Goal: Register for event/course

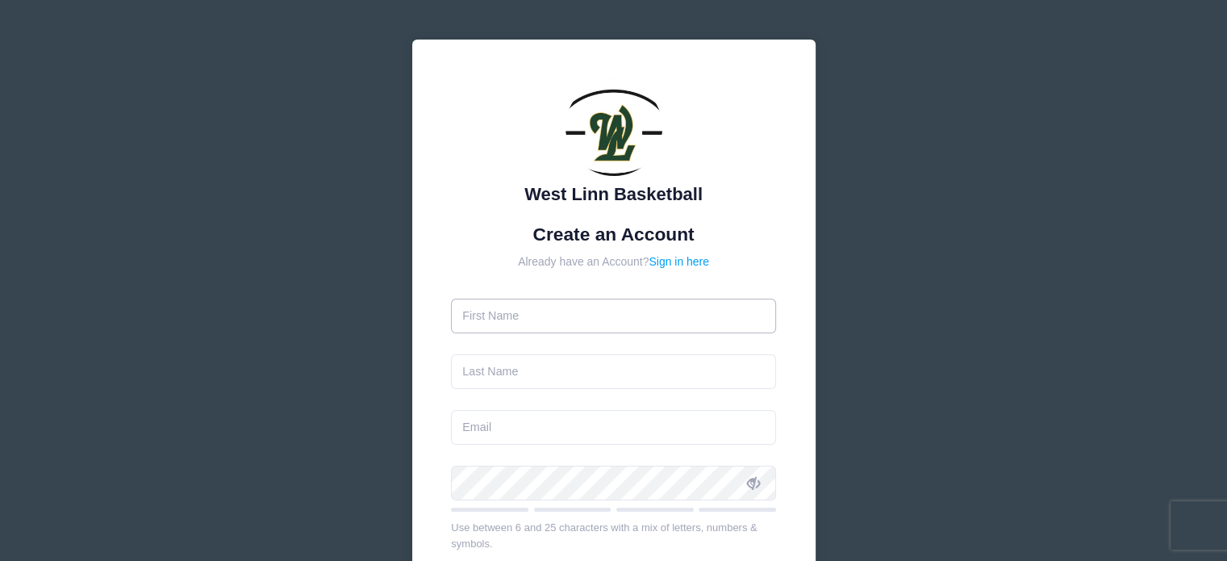
click at [587, 309] on input "text" at bounding box center [613, 316] width 325 height 35
type input "[PERSON_NAME]"
type input "[EMAIL_ADDRESS][DOMAIN_NAME]"
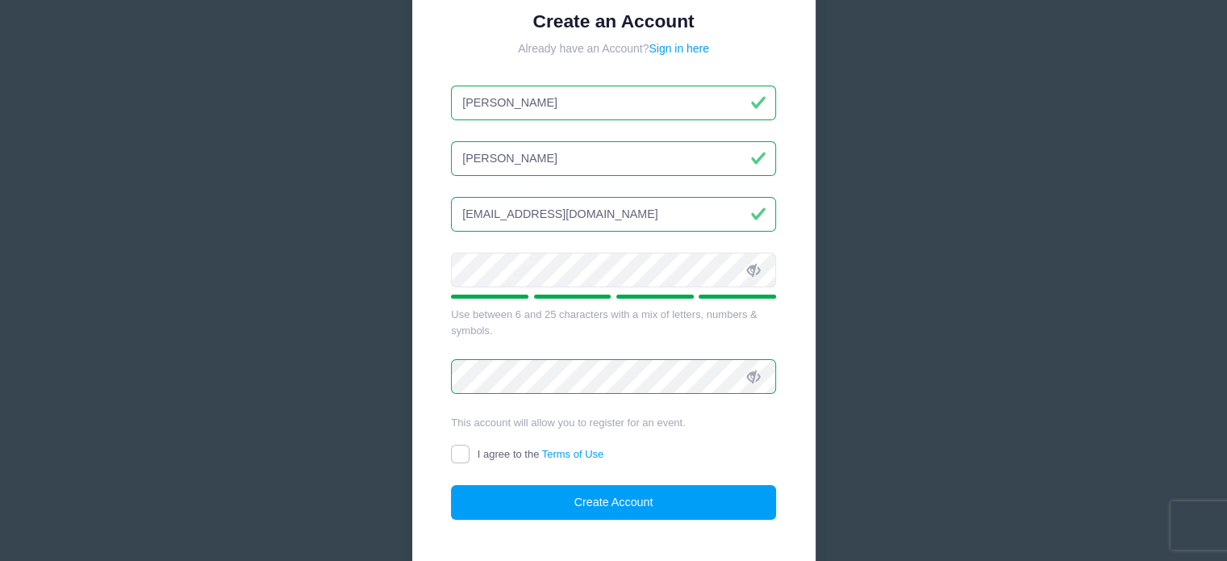
scroll to position [315, 0]
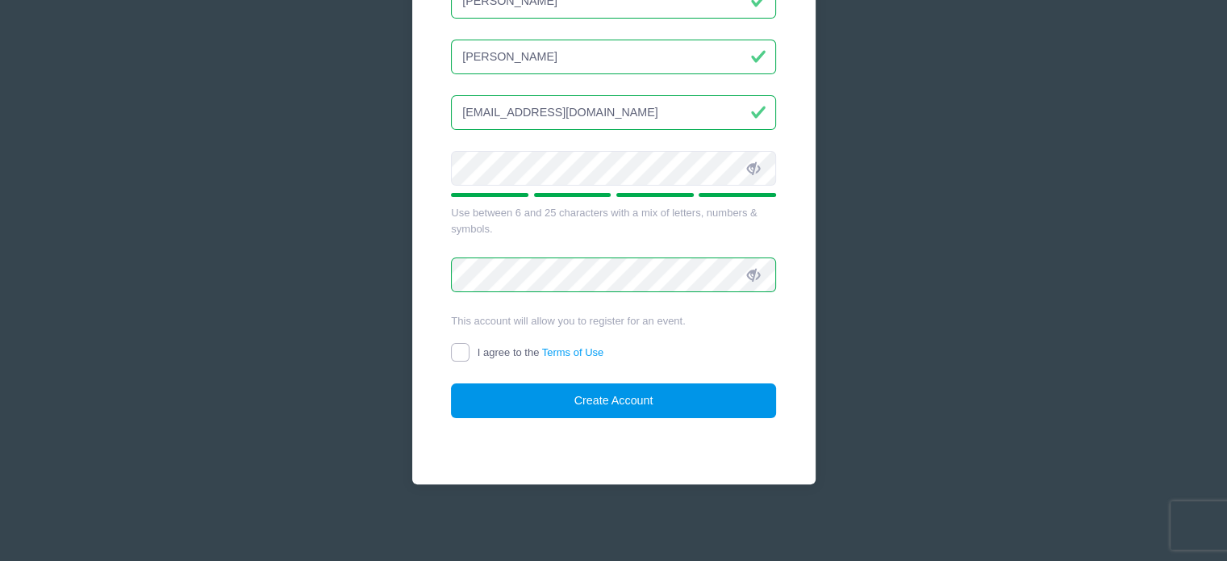
drag, startPoint x: 463, startPoint y: 354, endPoint x: 563, endPoint y: 387, distance: 105.4
click at [464, 354] on input "I agree to the Terms of Use" at bounding box center [460, 352] width 19 height 19
checkbox input "true"
click at [594, 402] on button "Create Account" at bounding box center [613, 400] width 325 height 35
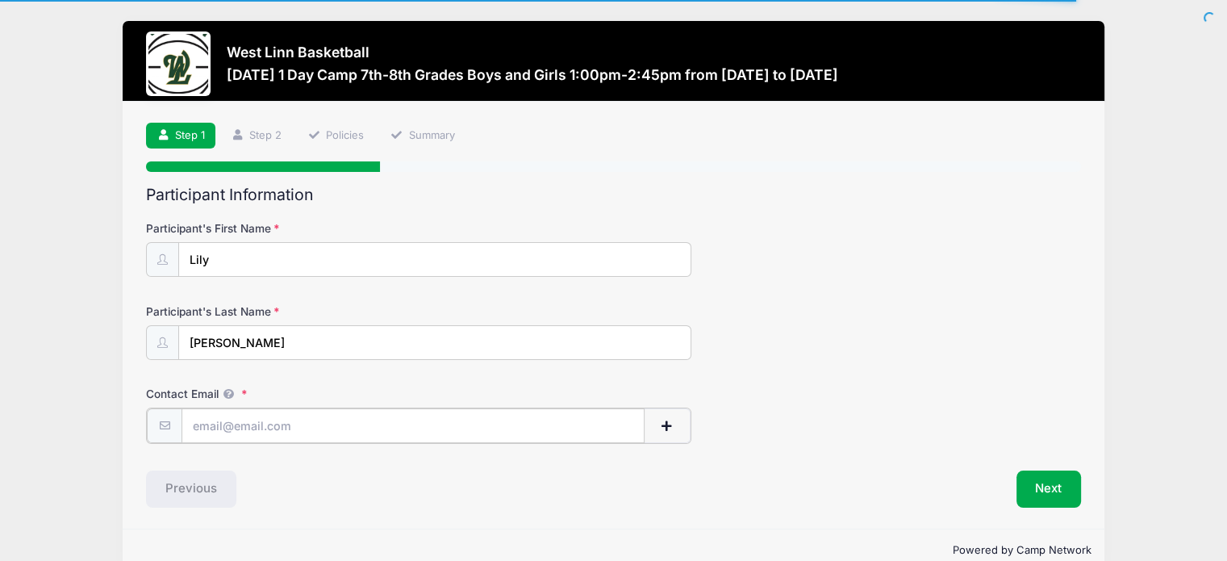
click at [227, 424] on input "Contact Email" at bounding box center [413, 425] width 463 height 35
type input "[EMAIL_ADDRESS][DOMAIN_NAME]"
click at [1049, 487] on button "Next" at bounding box center [1049, 487] width 65 height 37
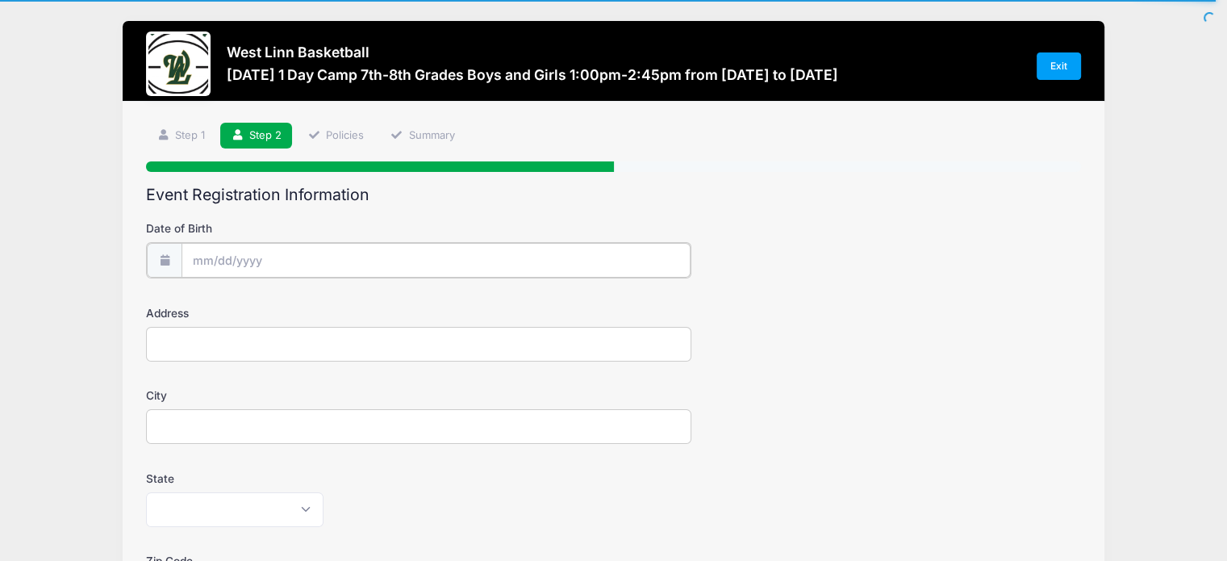
drag, startPoint x: 216, startPoint y: 252, endPoint x: 225, endPoint y: 255, distance: 9.4
click at [217, 254] on input "Date of Birth" at bounding box center [436, 260] width 509 height 35
click at [238, 507] on span "1" at bounding box center [235, 509] width 29 height 29
type input "09/01/2025"
click at [290, 265] on input "09/01/2025" at bounding box center [436, 260] width 509 height 35
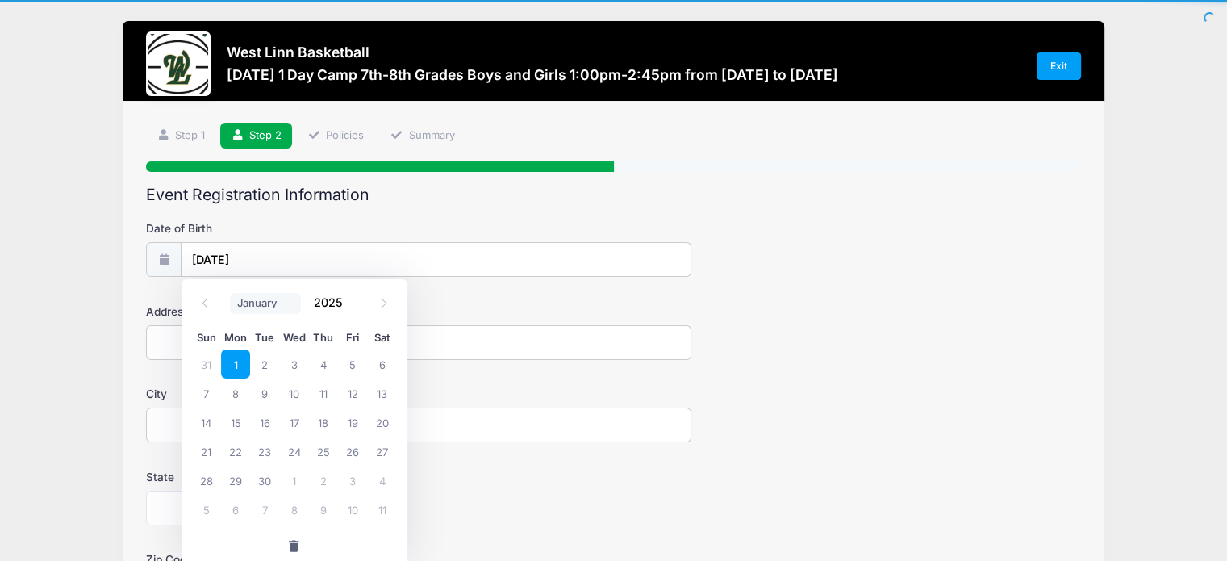
click at [276, 304] on select "January February March April May June July August September October November De…" at bounding box center [266, 303] width 72 height 21
select select "0"
click at [230, 293] on select "January February March April May June July August September October November De…" at bounding box center [266, 303] width 72 height 21
click at [332, 306] on input "2025" at bounding box center [333, 302] width 52 height 24
click at [349, 307] on span at bounding box center [353, 309] width 11 height 12
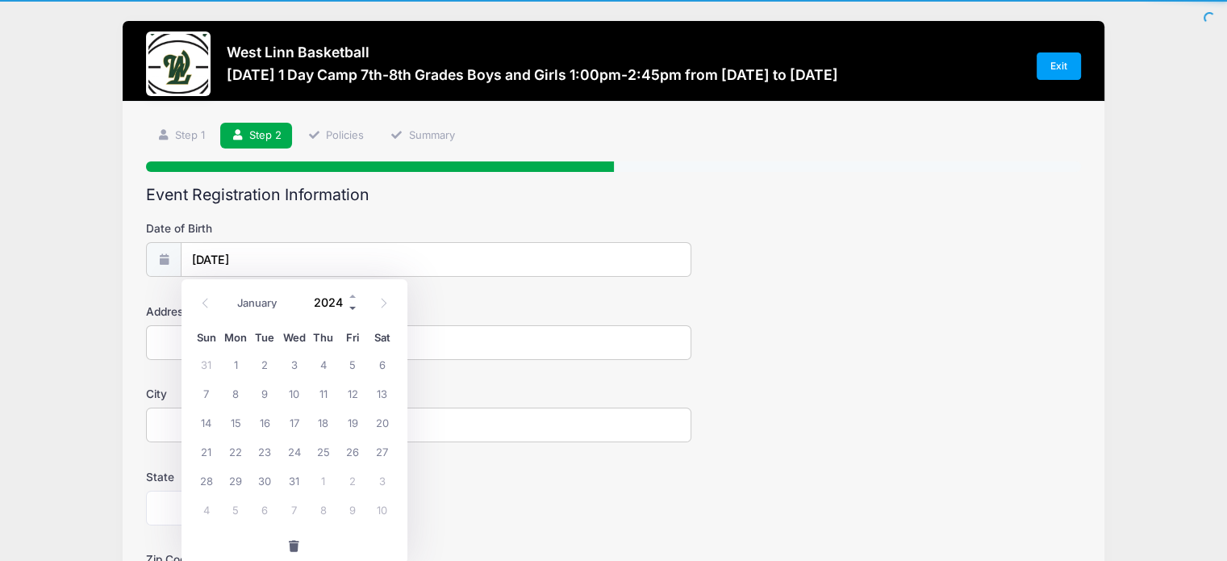
click at [349, 307] on span at bounding box center [353, 309] width 11 height 12
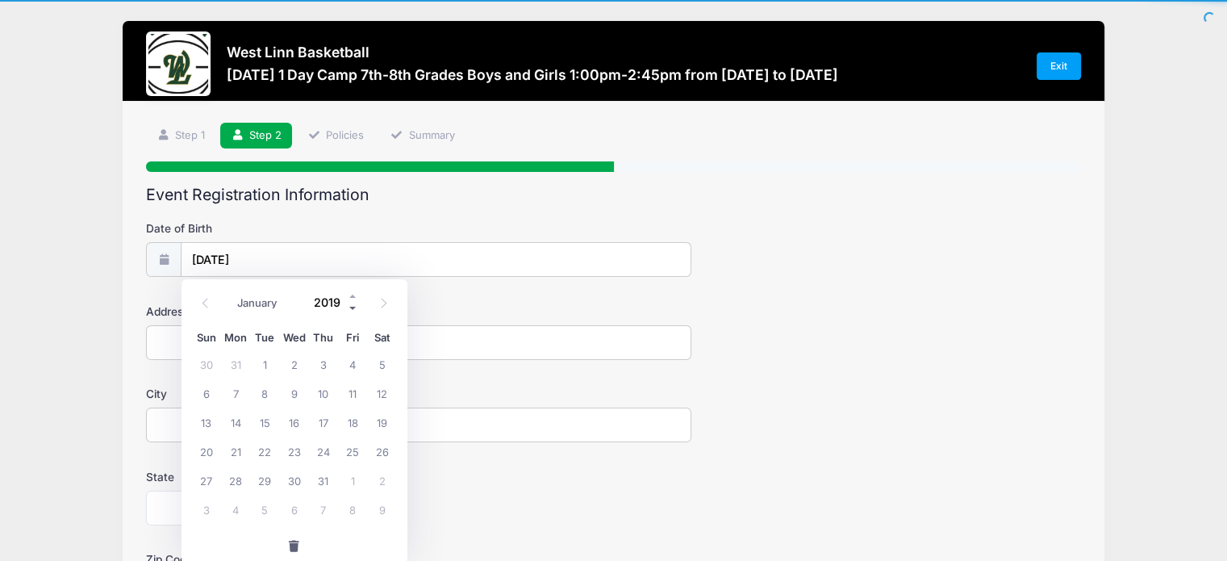
click at [349, 307] on span at bounding box center [353, 309] width 11 height 12
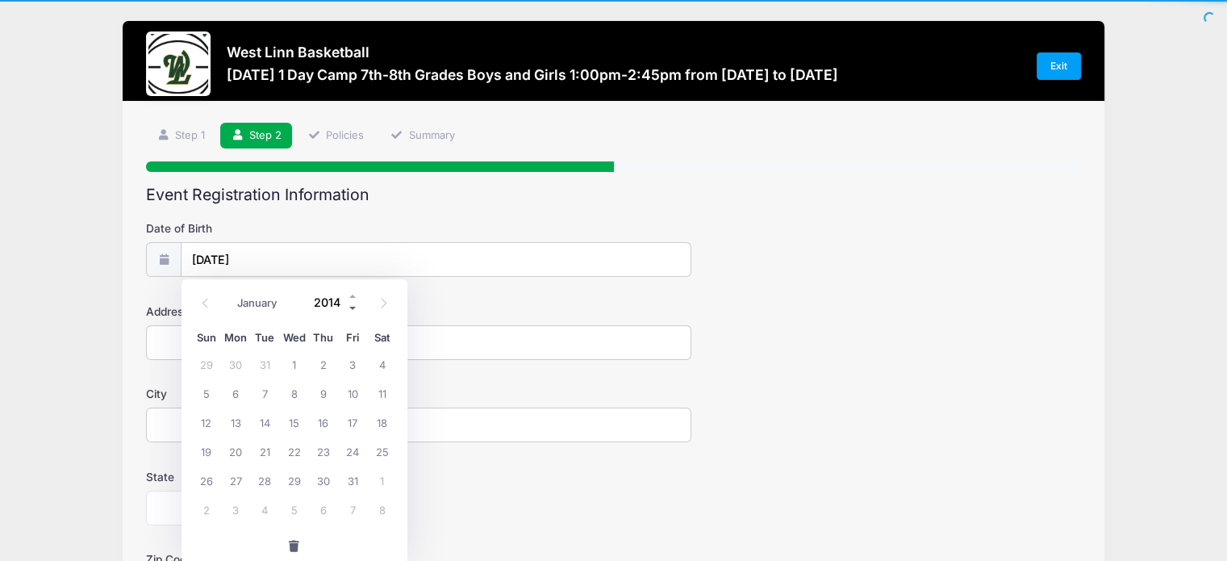
click at [349, 307] on span at bounding box center [353, 309] width 11 height 12
type input "2012"
click at [232, 392] on span "9" at bounding box center [235, 392] width 29 height 29
type input "01/09/2012"
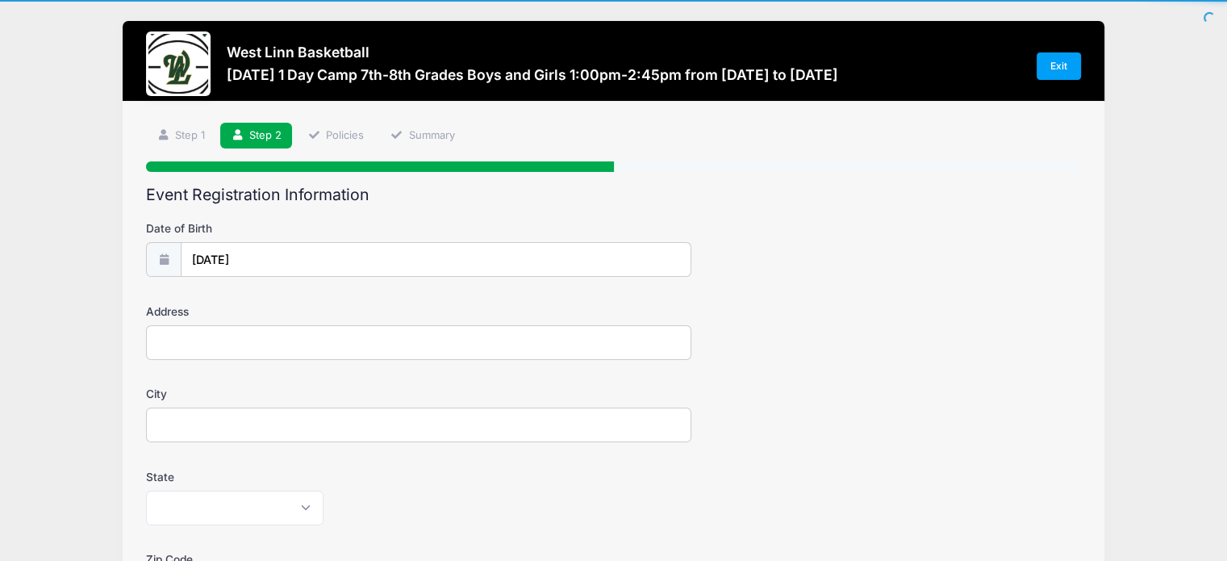
click at [207, 324] on div "Address" at bounding box center [613, 331] width 935 height 56
click at [210, 328] on input "Address" at bounding box center [418, 342] width 545 height 35
type input "2471 Crestview Drive"
type input "West Linn"
select select "OR"
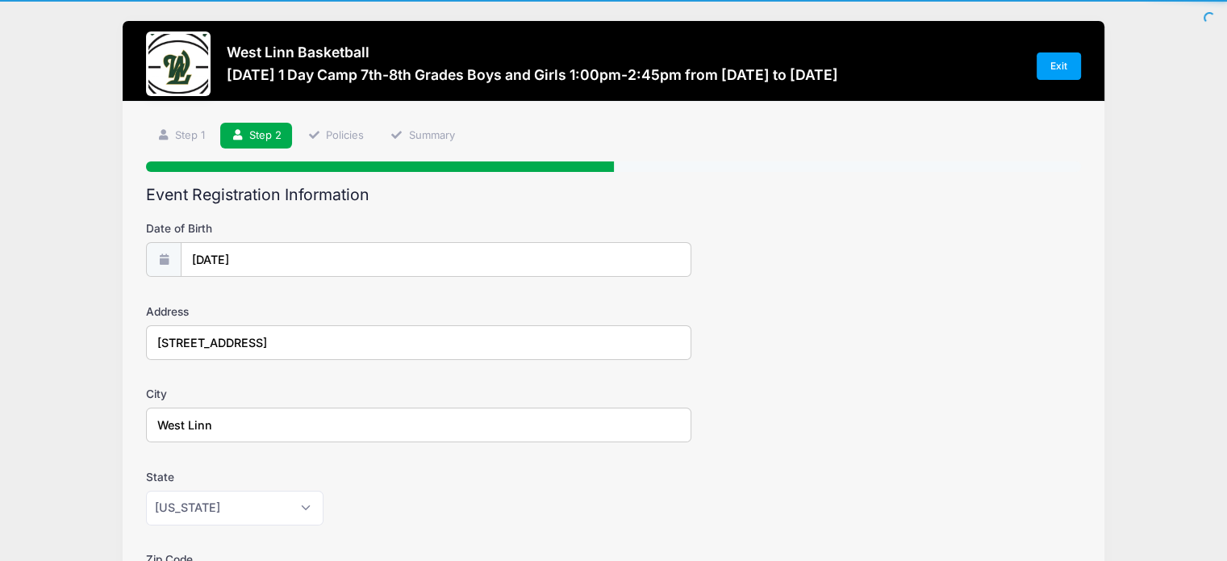
type input "97068"
type input "3108040978"
type input "[EMAIL_ADDRESS][DOMAIN_NAME]"
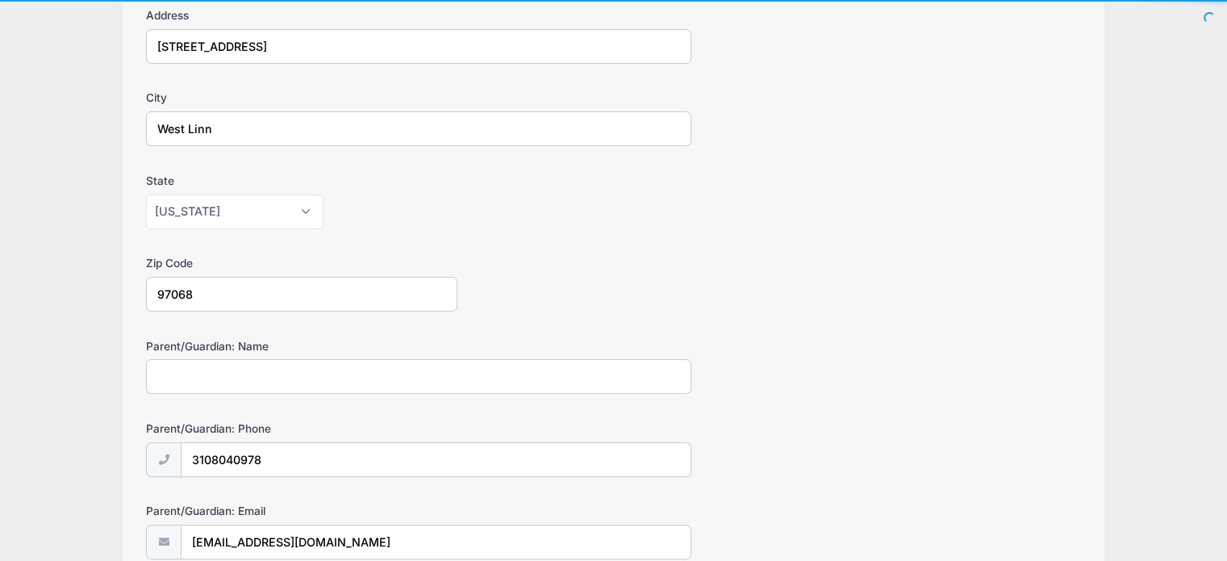
scroll to position [403, 0]
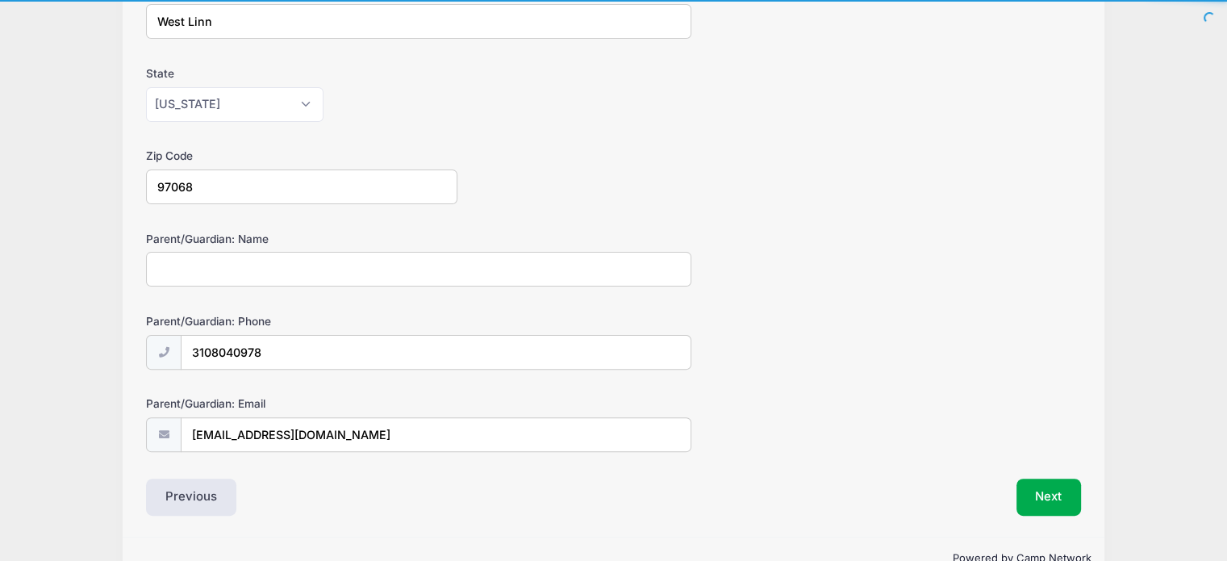
click at [318, 270] on input "Parent/Guardian: Name" at bounding box center [418, 269] width 545 height 35
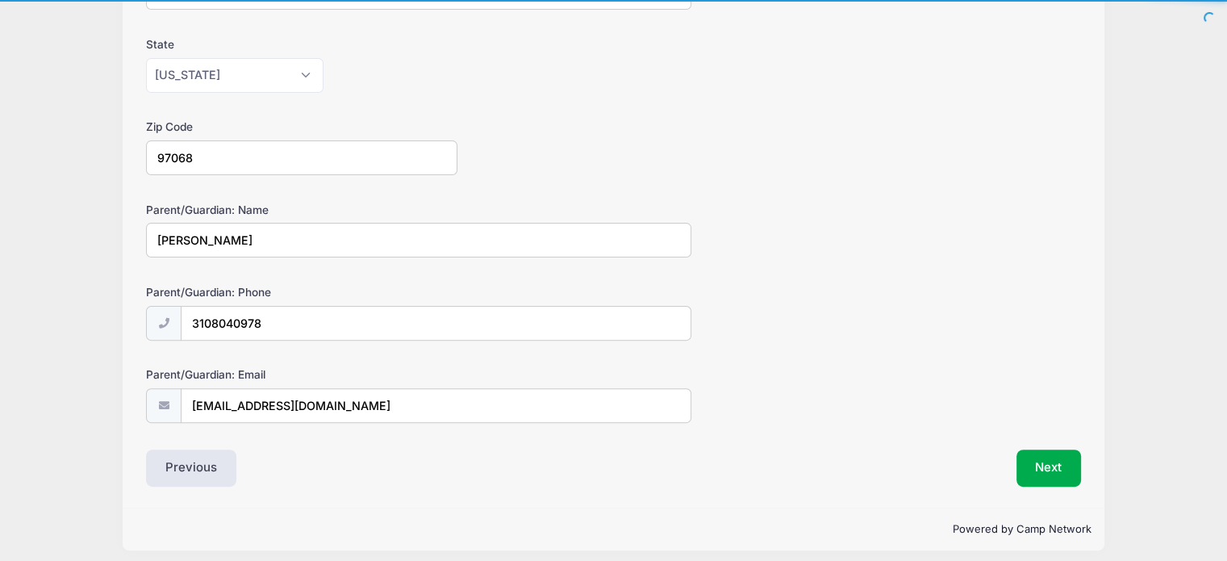
scroll to position [439, 0]
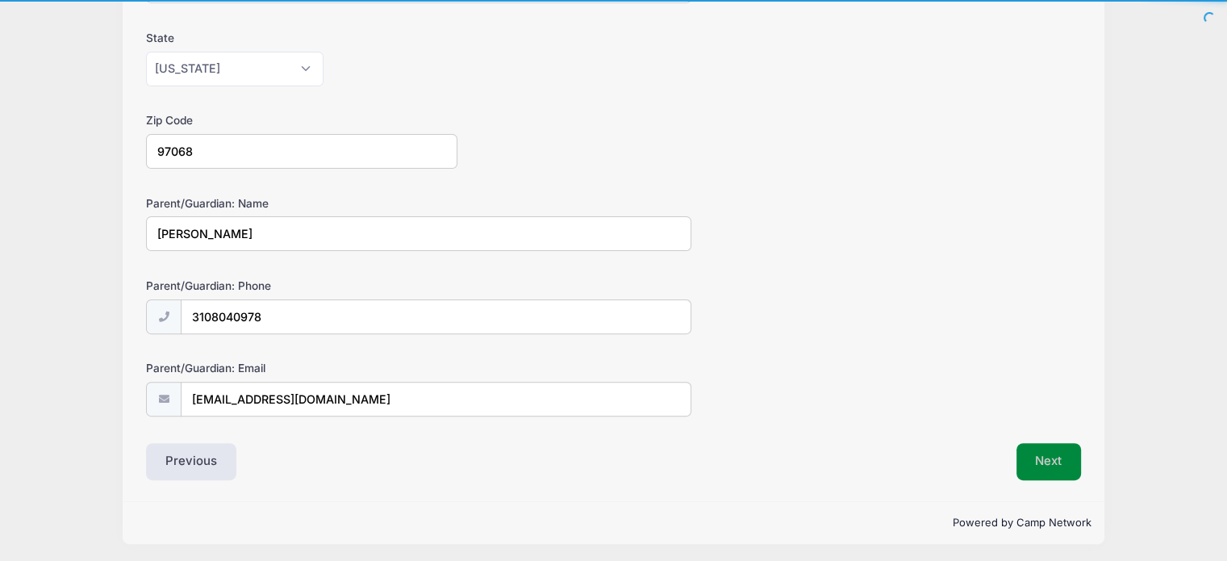
type input "Mary Goldberg"
click at [1041, 449] on button "Next" at bounding box center [1049, 461] width 65 height 37
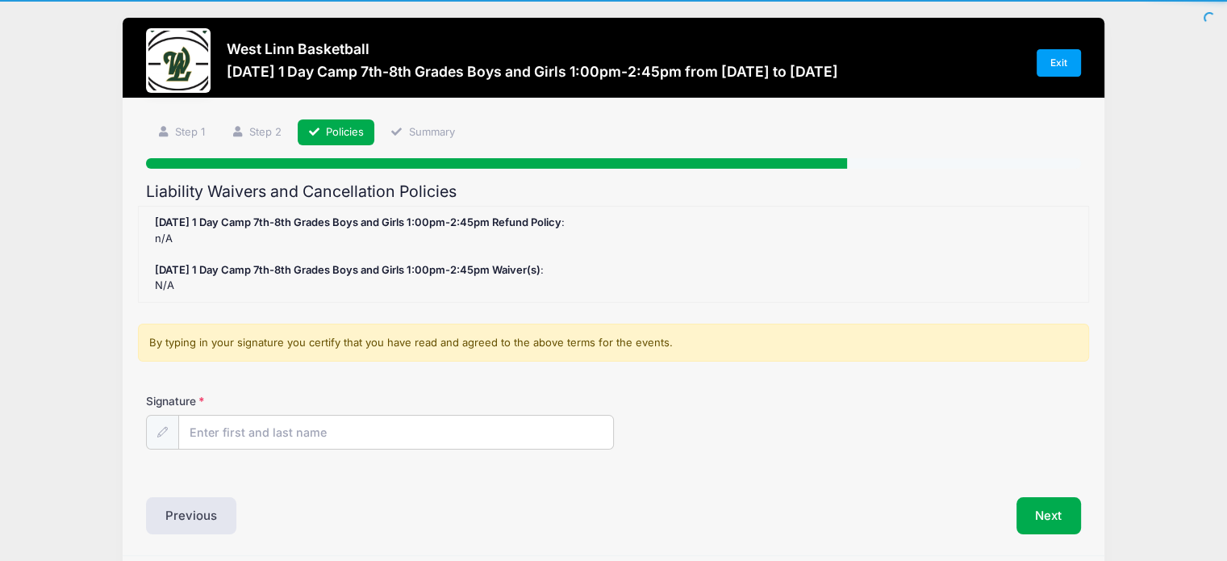
scroll to position [0, 0]
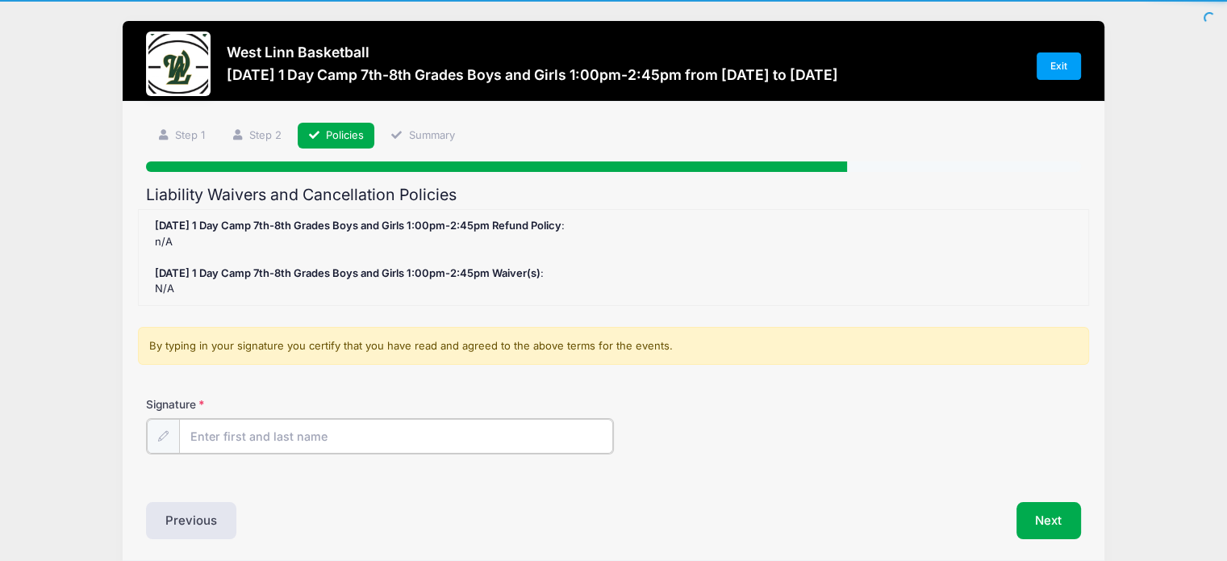
click at [266, 437] on input "Signature" at bounding box center [396, 436] width 434 height 35
type input "Mary Goldberg"
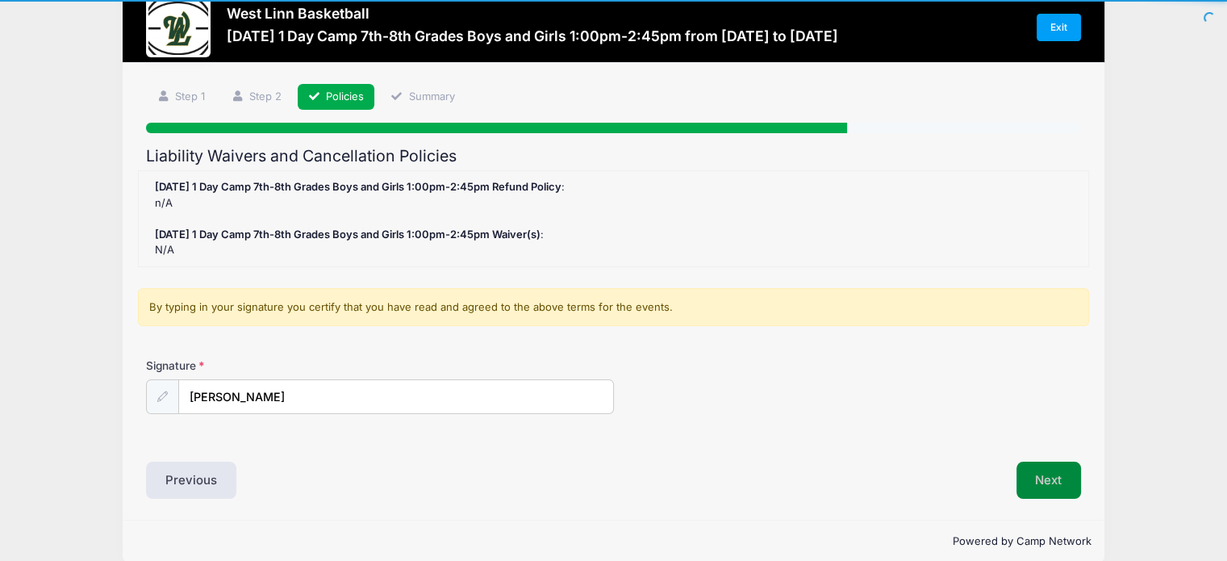
scroll to position [59, 0]
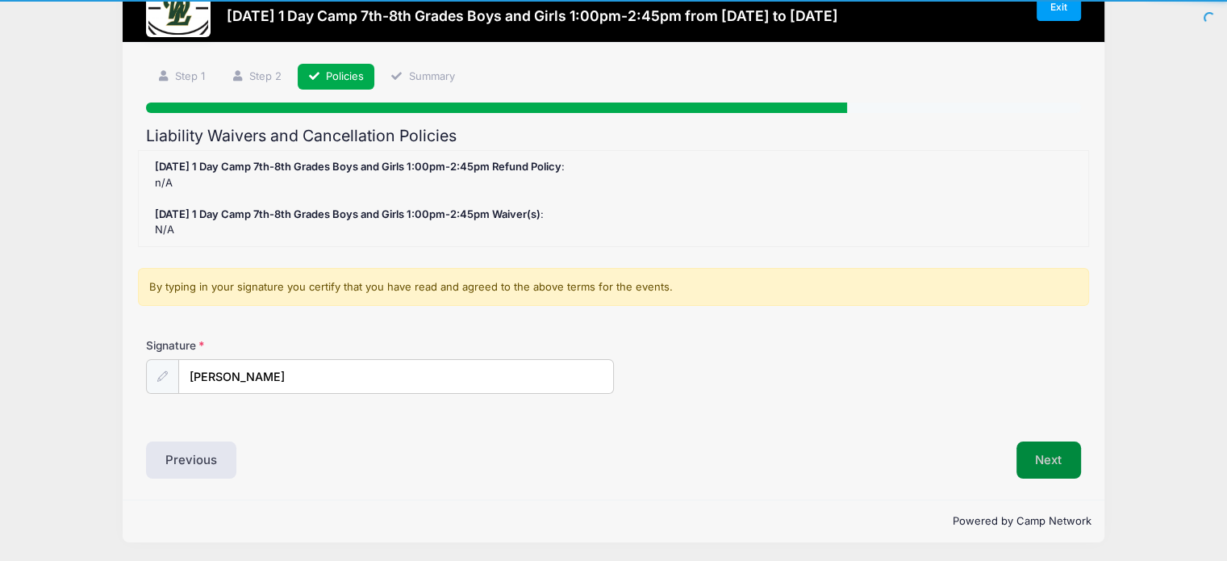
click at [1059, 457] on button "Next" at bounding box center [1049, 459] width 65 height 37
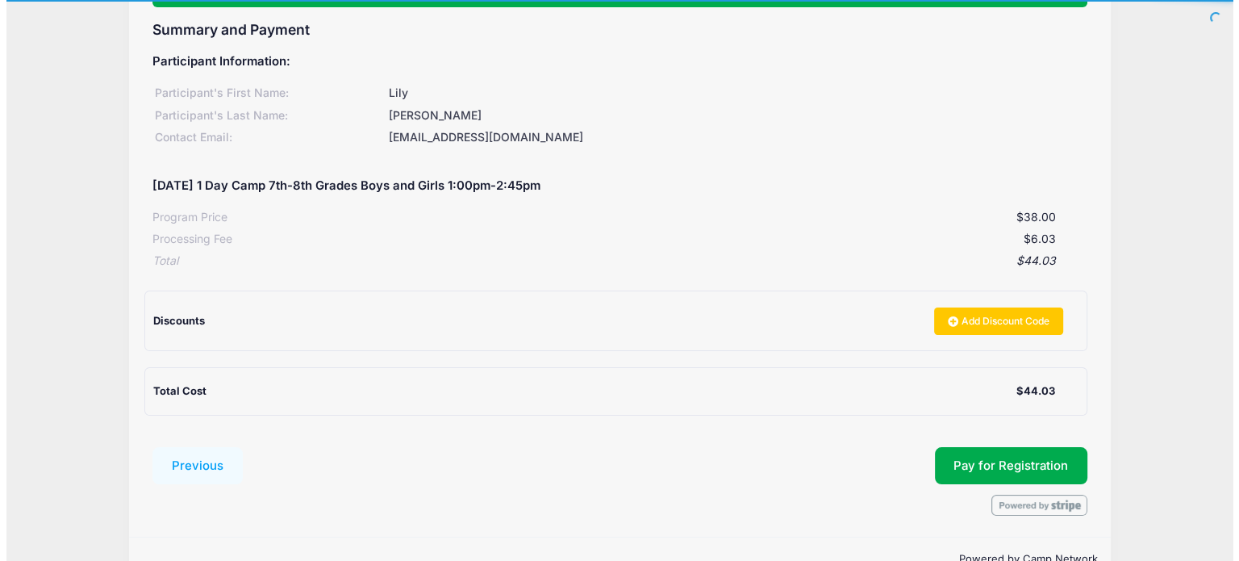
scroll to position [203, 0]
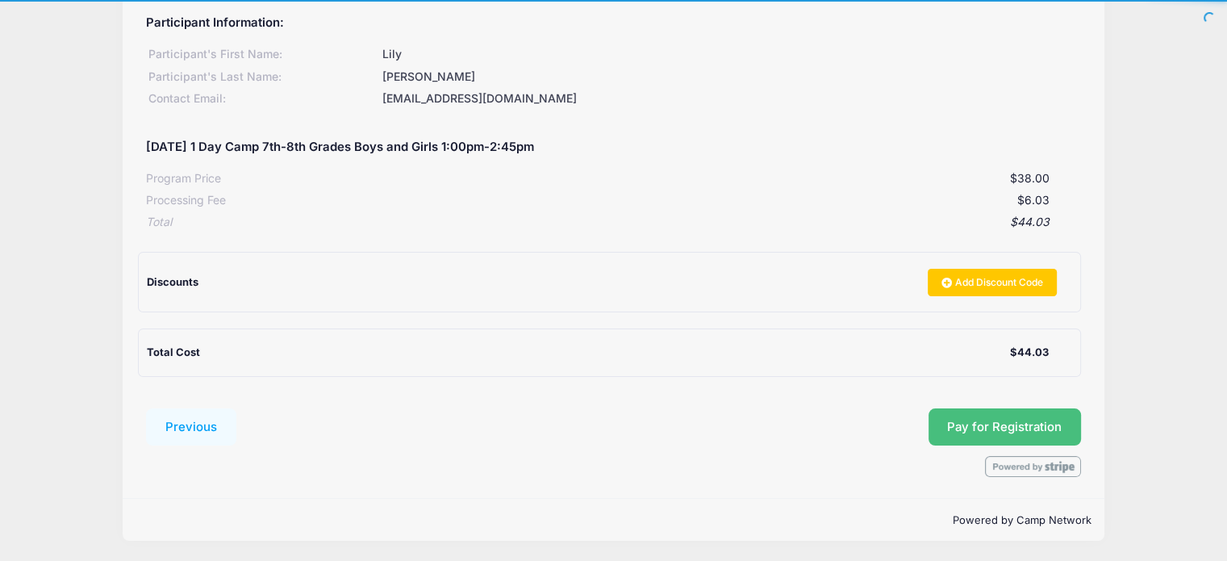
click at [983, 426] on span "Pay for Registration" at bounding box center [1004, 427] width 115 height 15
